Goal: Task Accomplishment & Management: Use online tool/utility

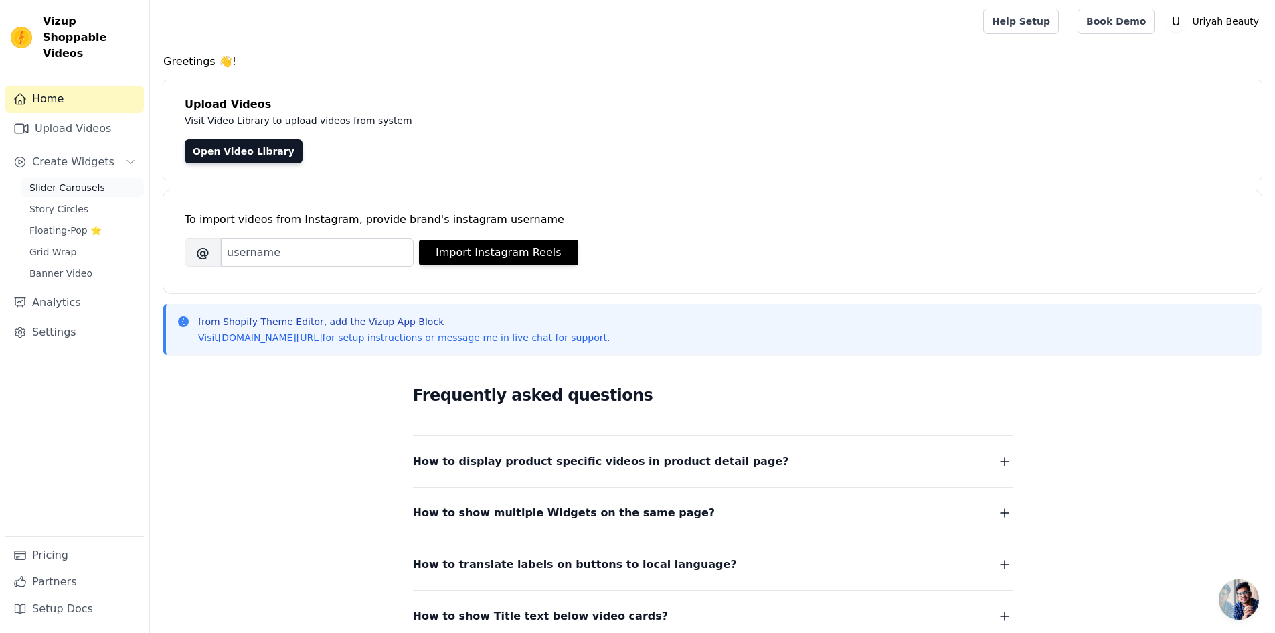
click at [76, 181] on span "Slider Carousels" at bounding box center [67, 187] width 76 height 13
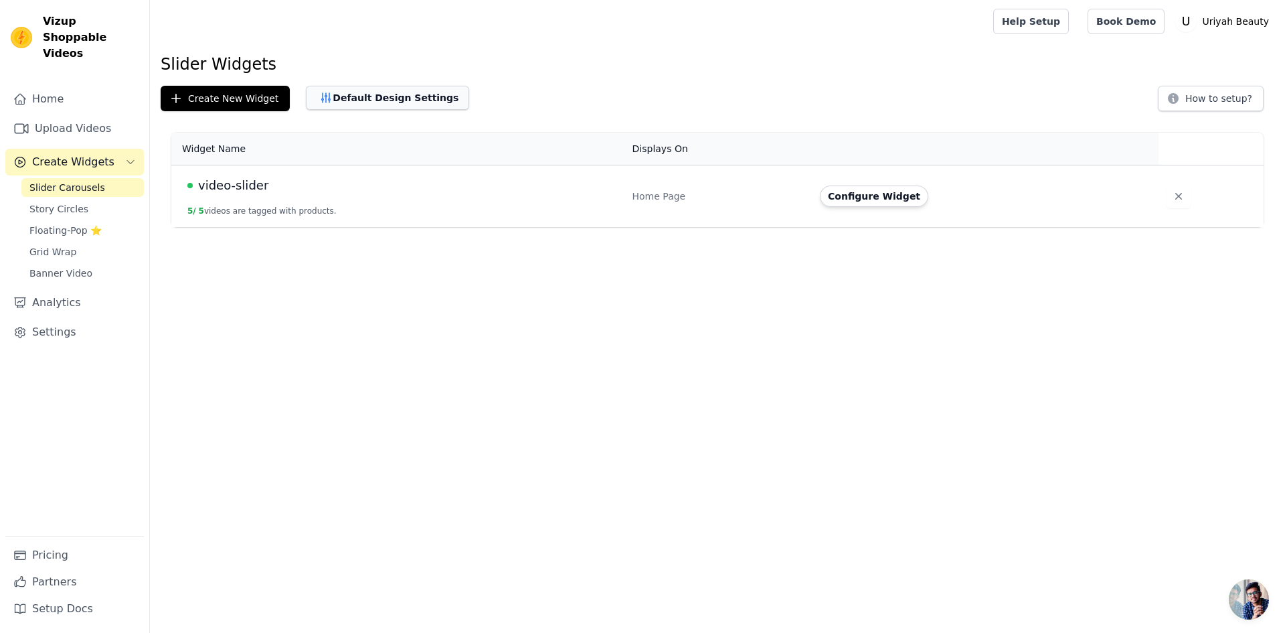
click at [365, 100] on button "Default Design Settings" at bounding box center [387, 98] width 163 height 24
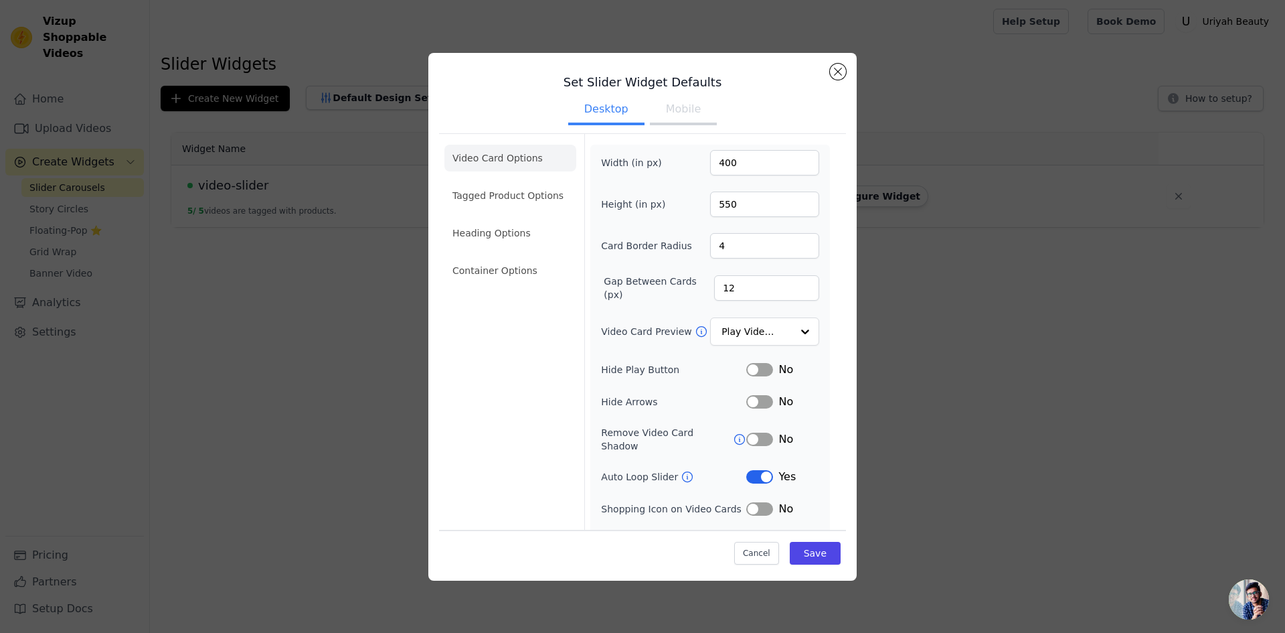
click at [762, 470] on button "Label" at bounding box center [759, 476] width 27 height 13
click at [806, 556] on button "Save" at bounding box center [815, 553] width 51 height 23
